Goal: Task Accomplishment & Management: Use online tool/utility

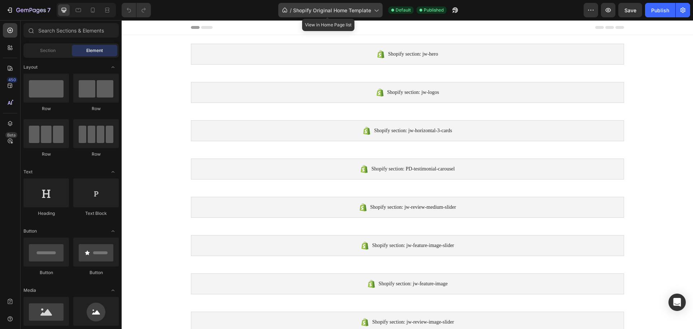
click at [374, 10] on icon at bounding box center [376, 10] width 7 height 7
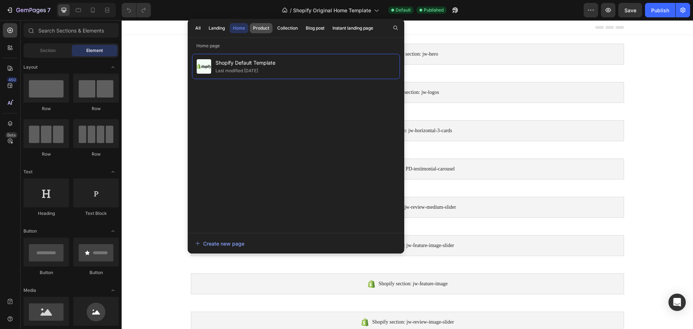
click at [259, 25] on div "Product" at bounding box center [261, 28] width 16 height 7
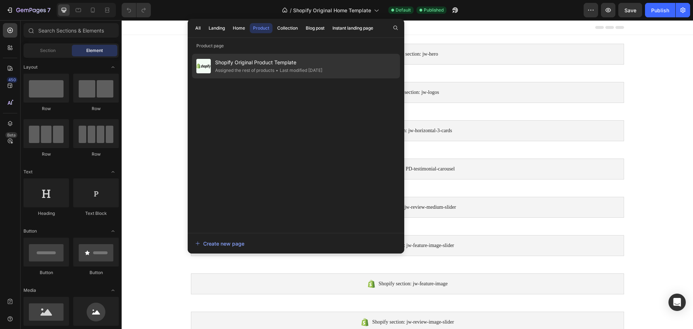
click at [258, 66] on span "Shopify Original Product Template" at bounding box center [268, 62] width 107 height 9
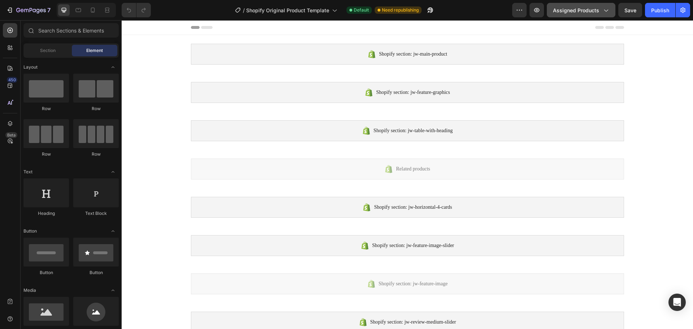
click at [606, 9] on icon "button" at bounding box center [605, 10] width 7 height 7
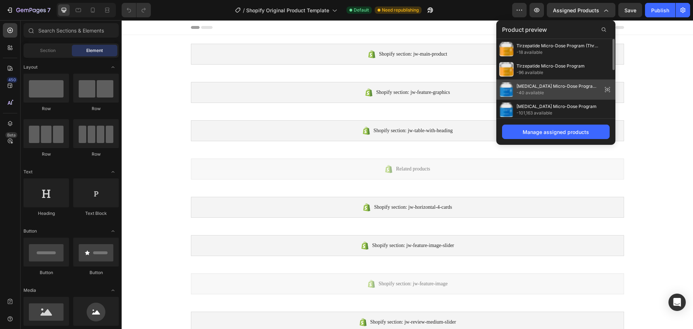
click at [571, 88] on span "[MEDICAL_DATA] Micro-Dose Program (Three Months)" at bounding box center [558, 86] width 83 height 7
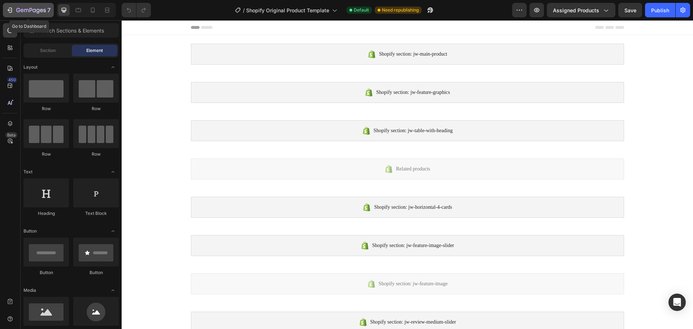
click at [9, 8] on icon "button" at bounding box center [9, 10] width 7 height 7
